Goal: Task Accomplishment & Management: Use online tool/utility

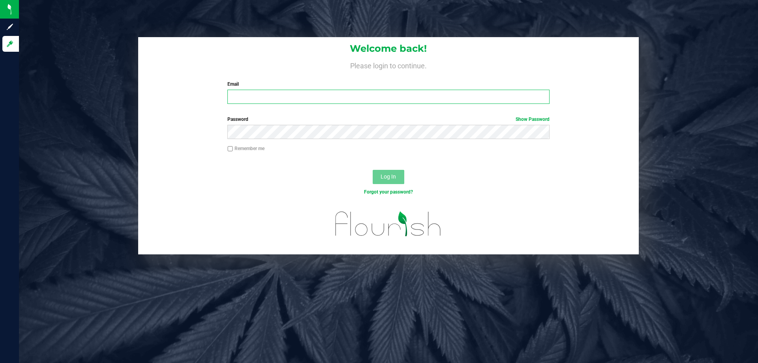
click at [302, 99] on input "Email" at bounding box center [388, 97] width 322 height 14
type input "[EMAIL_ADDRESS][DOMAIN_NAME]"
click at [373, 170] on button "Log In" at bounding box center [389, 177] width 32 height 14
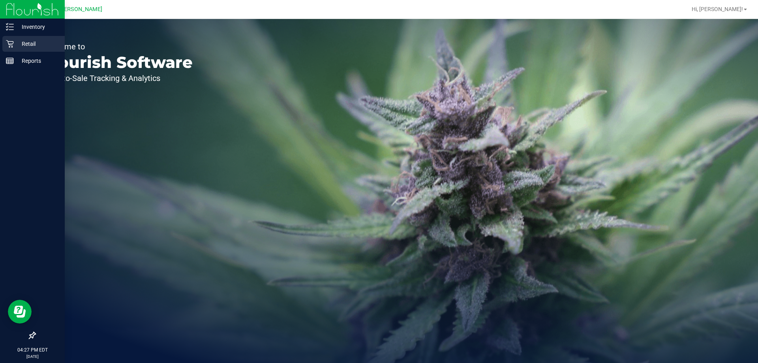
click at [30, 43] on p "Retail" at bounding box center [37, 43] width 47 height 9
